Goal: Information Seeking & Learning: Learn about a topic

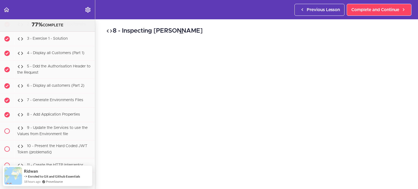
scroll to position [11149, 0]
click at [75, 116] on span "8 - Add Application Properties" at bounding box center [53, 115] width 53 height 4
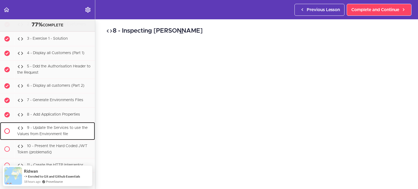
click at [76, 133] on ul "1 - Create Customer Service 2 - Exercise 1 - Find all Customers" at bounding box center [47, 137] width 95 height 268
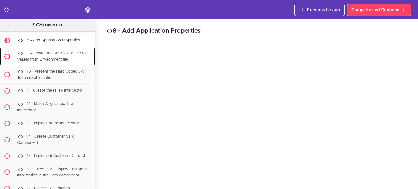
scroll to position [11224, 0]
click at [64, 62] on div "9 - Update the Services to use the Values from Environment file" at bounding box center [54, 57] width 81 height 18
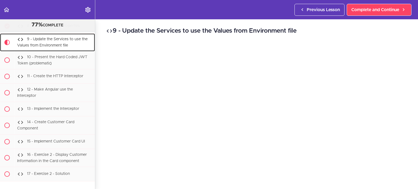
scroll to position [11238, 0]
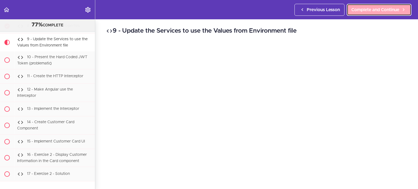
click at [364, 8] on span "Complete and Continue" at bounding box center [375, 10] width 48 height 7
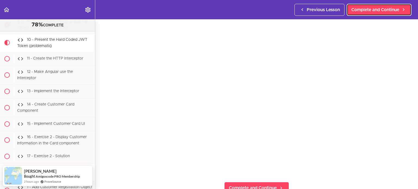
scroll to position [40, 0]
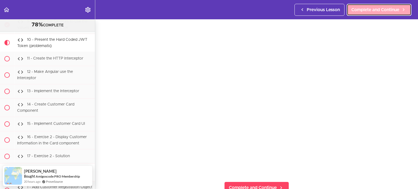
click at [382, 10] on span "Complete and Continue" at bounding box center [375, 10] width 48 height 7
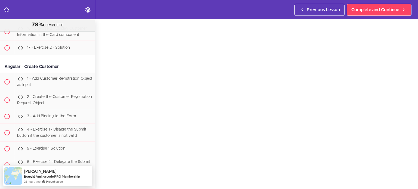
scroll to position [30, 0]
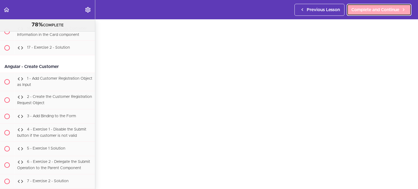
click at [380, 11] on span "Complete and Continue" at bounding box center [375, 10] width 48 height 7
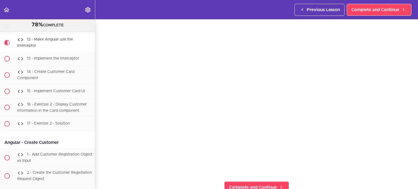
scroll to position [40, 0]
